Goal: Register for event/course

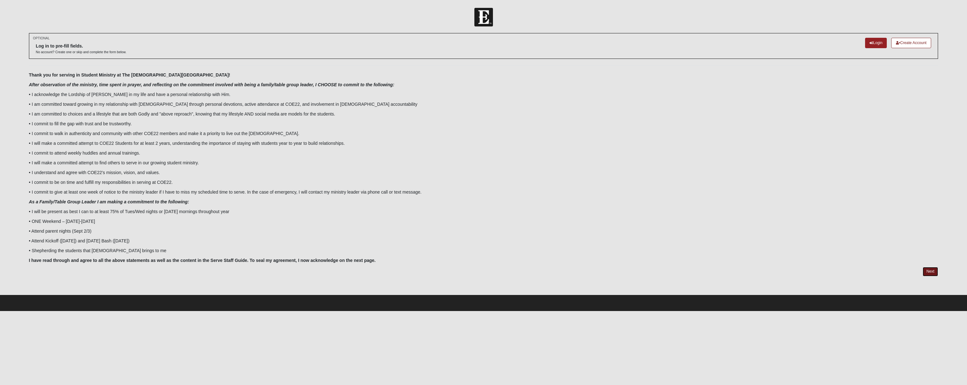
click at [929, 272] on link "Next" at bounding box center [929, 271] width 15 height 9
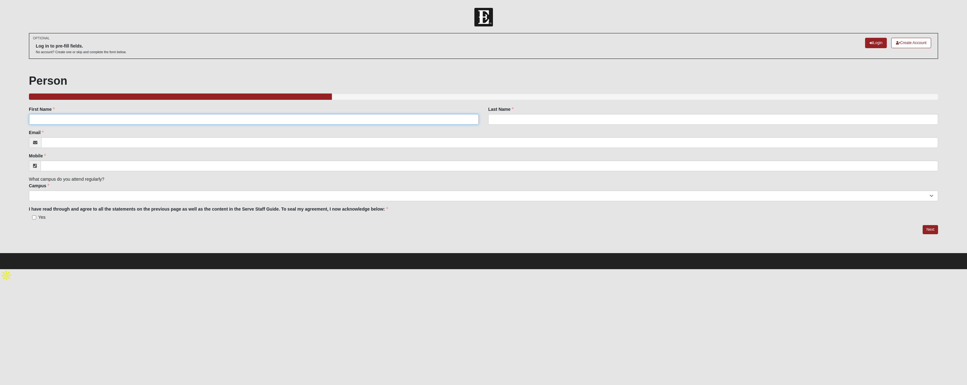
click at [373, 116] on input "First Name" at bounding box center [254, 119] width 450 height 11
type input "[PERSON_NAME]"
type input "[PERSON_NAME][EMAIL_ADDRESS][DOMAIN_NAME]"
type input "[PHONE_NUMBER]"
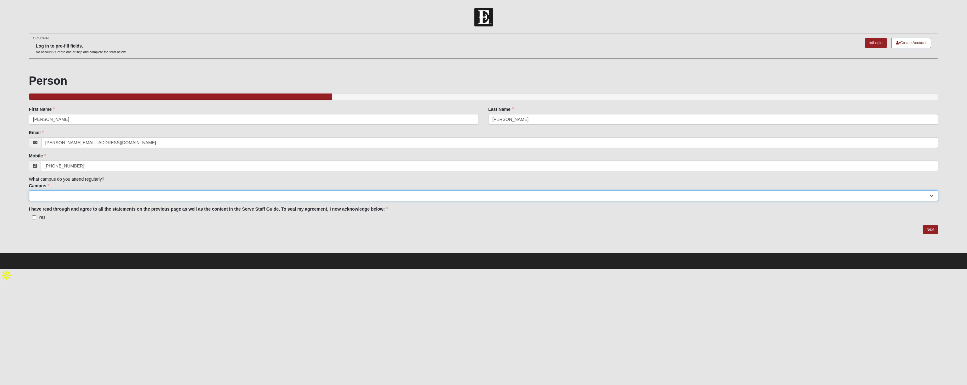
click at [145, 197] on select "Arlington Baymeadows Eleven22 Online [PERSON_NAME][GEOGRAPHIC_DATA] Jesup [GEOG…" at bounding box center [483, 195] width 909 height 11
select select "16"
click at [99, 236] on div "OPTIONAL Log in to pre-fill fields. No account? Create one or skip and complete…" at bounding box center [483, 142] width 918 height 219
click at [35, 217] on input "Yes" at bounding box center [34, 217] width 4 height 4
checkbox input "true"
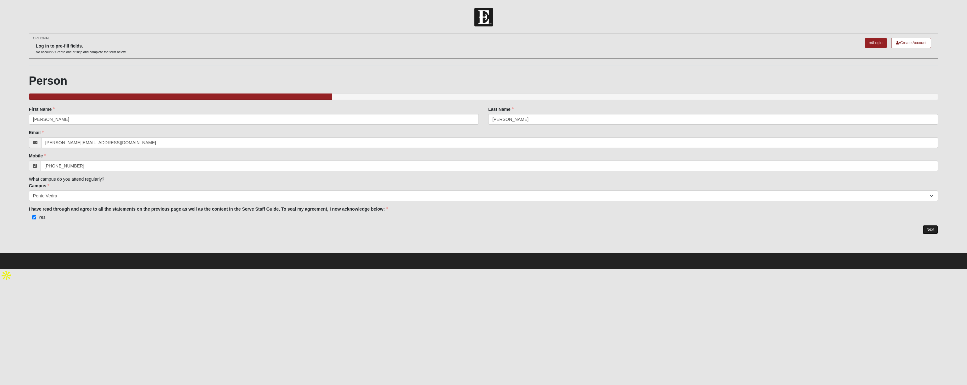
click at [927, 229] on link "Next" at bounding box center [929, 229] width 15 height 9
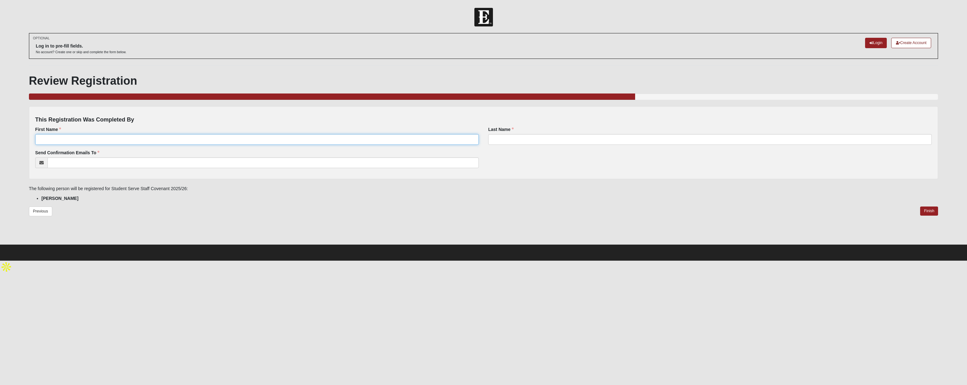
click at [107, 140] on input "First Name" at bounding box center [256, 139] width 443 height 11
type input "[PERSON_NAME]"
type input "d"
type input "[PERSON_NAME]"
type input "[PERSON_NAME][EMAIL_ADDRESS][DOMAIN_NAME]"
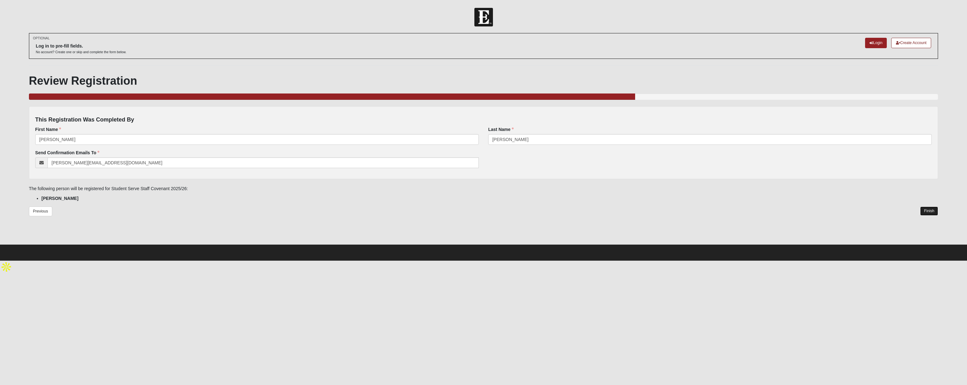
click at [929, 209] on link "Finish" at bounding box center [929, 210] width 18 height 9
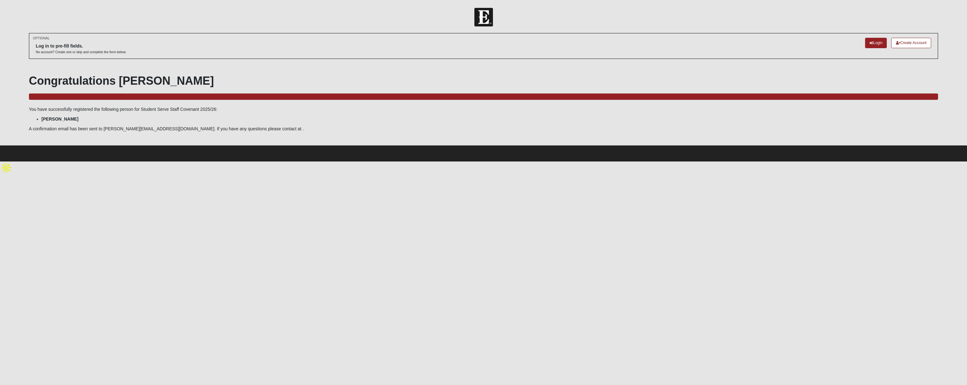
click at [111, 121] on li "[PERSON_NAME]" at bounding box center [490, 119] width 896 height 7
drag, startPoint x: 198, startPoint y: 112, endPoint x: 174, endPoint y: 109, distance: 23.4
click at [182, 110] on div "OPTIONAL Log in to pre-fill fields. No account? Create one or skip and complete…" at bounding box center [483, 89] width 909 height 112
drag, startPoint x: 169, startPoint y: 109, endPoint x: 63, endPoint y: 53, distance: 120.2
click at [169, 109] on p "You have successfully registered the following person for Student Serve Staff C…" at bounding box center [483, 109] width 909 height 7
